Goal: Information Seeking & Learning: Get advice/opinions

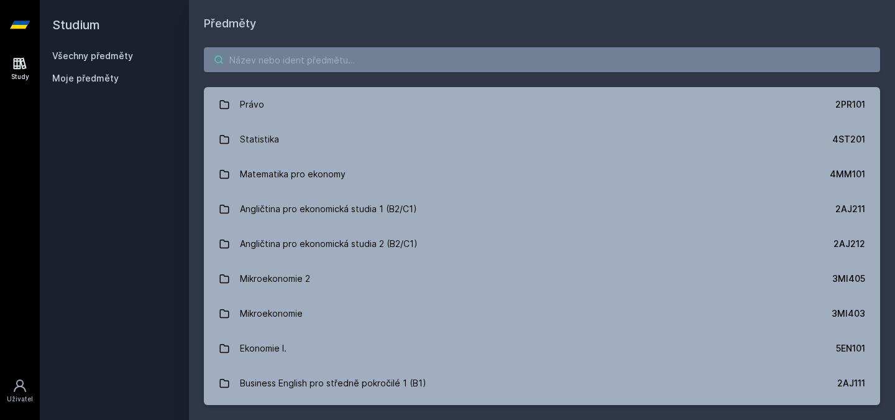
click at [336, 66] on input "search" at bounding box center [542, 59] width 676 height 25
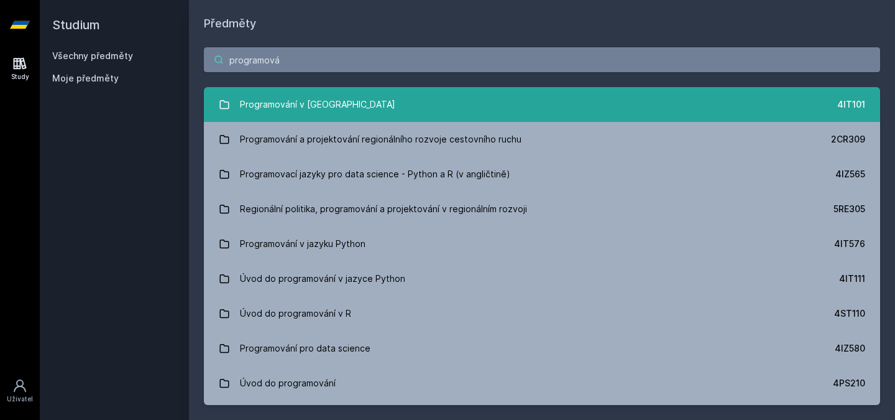
type input "programová"
click at [391, 118] on link "Programování v Javě 4IT101" at bounding box center [542, 104] width 676 height 35
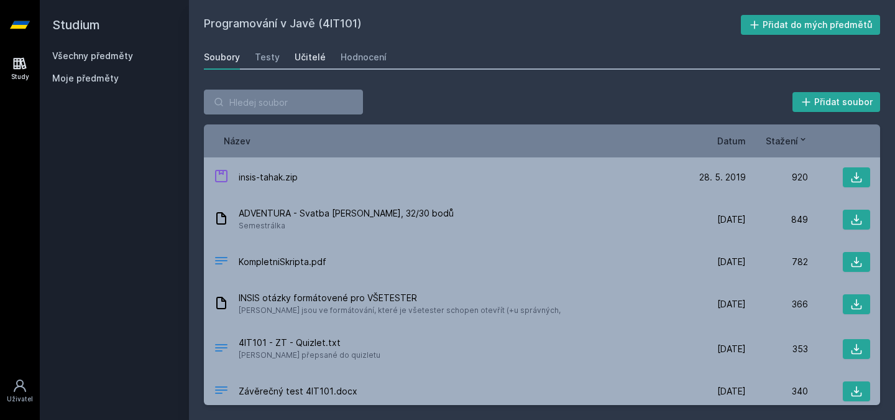
click at [298, 57] on div "Učitelé" at bounding box center [310, 57] width 31 height 12
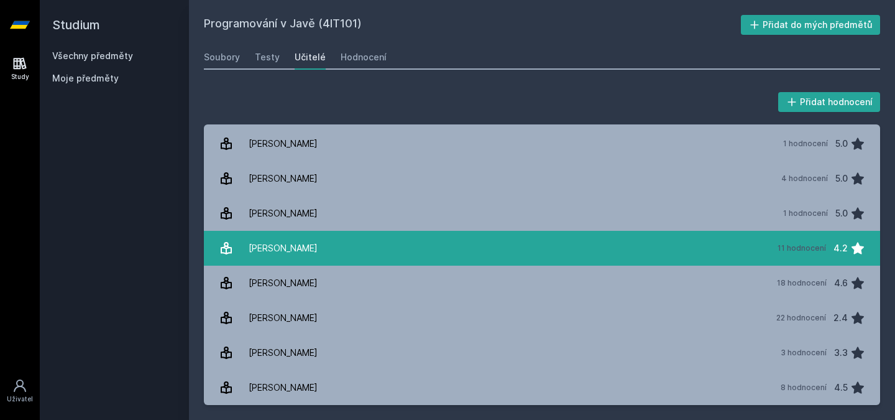
scroll to position [249, 0]
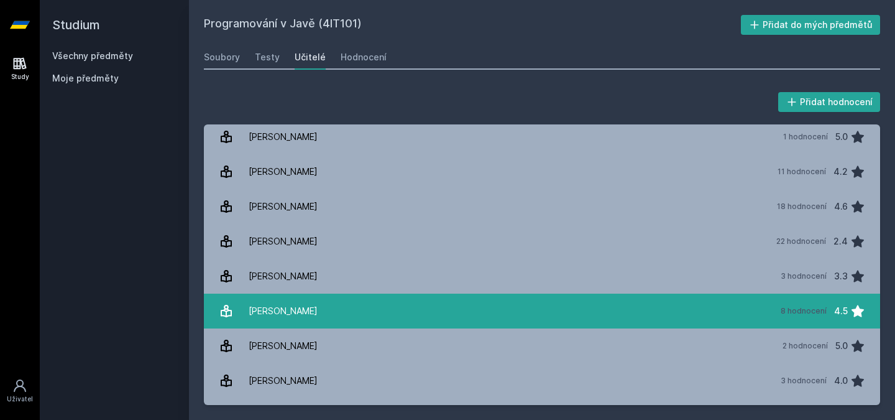
click at [316, 301] on link "[PERSON_NAME][DATE] hodnocení 4.5" at bounding box center [542, 310] width 676 height 35
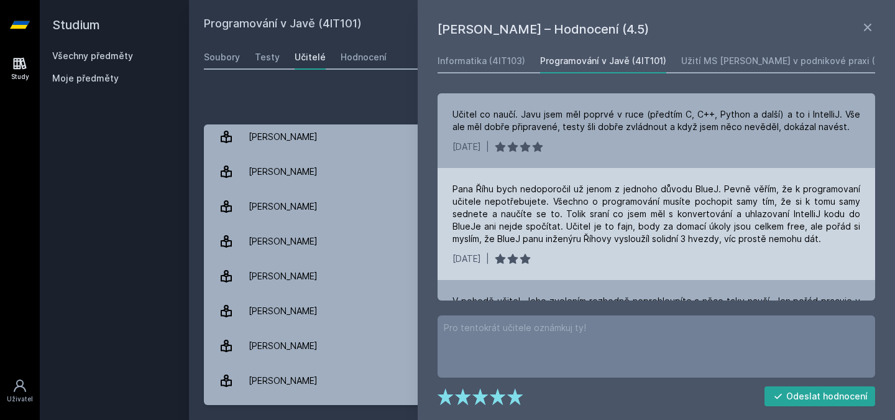
scroll to position [62, 0]
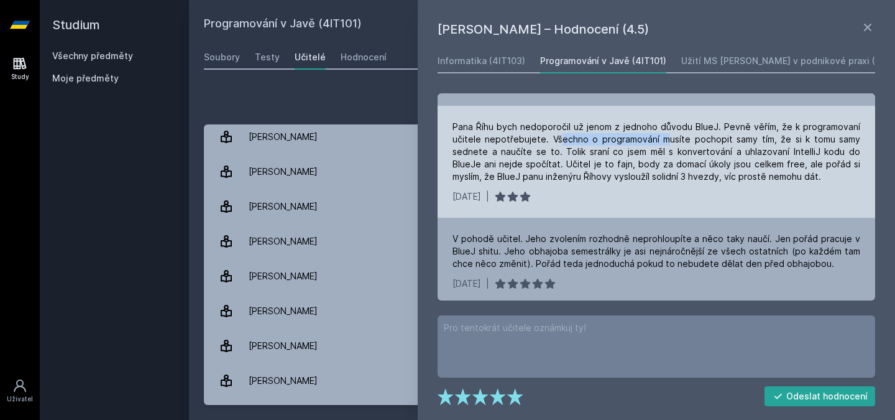
drag, startPoint x: 557, startPoint y: 140, endPoint x: 668, endPoint y: 137, distance: 111.3
click at [666, 137] on div "Pana Říhu bych nedoporočil už jenom z jednoho důvodu BlueJ. Pevně věřím, že k p…" at bounding box center [657, 152] width 408 height 62
drag, startPoint x: 719, startPoint y: 136, endPoint x: 750, endPoint y: 136, distance: 31.1
click at [748, 136] on div "Pana Říhu bych nedoporočil už jenom z jednoho důvodu BlueJ. Pevně věřím, že k p…" at bounding box center [657, 152] width 408 height 62
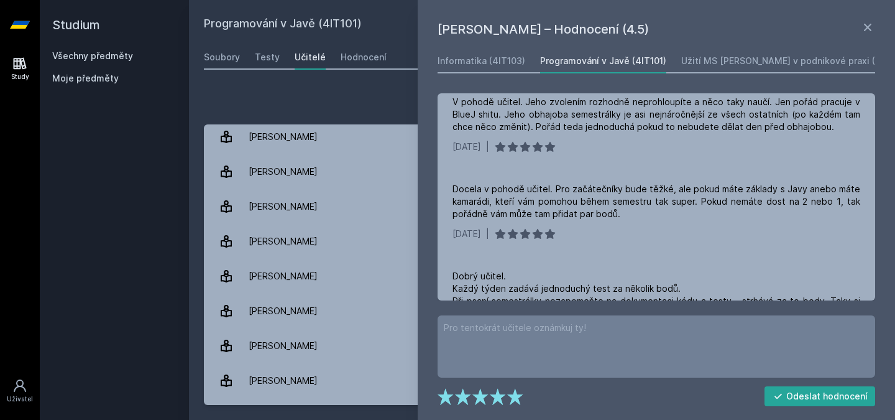
scroll to position [67, 0]
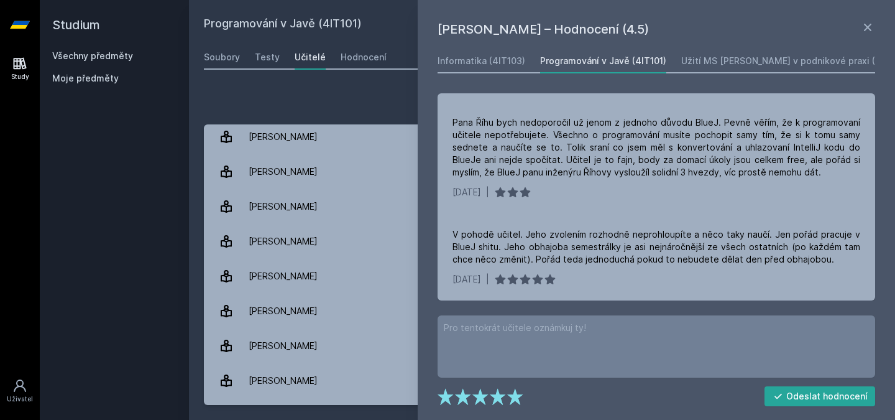
drag, startPoint x: 388, startPoint y: 96, endPoint x: 392, endPoint y: 83, distance: 13.8
click at [392, 83] on div "Přidat hodnocení [PERSON_NAME] – Hodnocení (4.5) Informatika (4IT103) Programov…" at bounding box center [542, 247] width 706 height 345
